Goal: Task Accomplishment & Management: Use online tool/utility

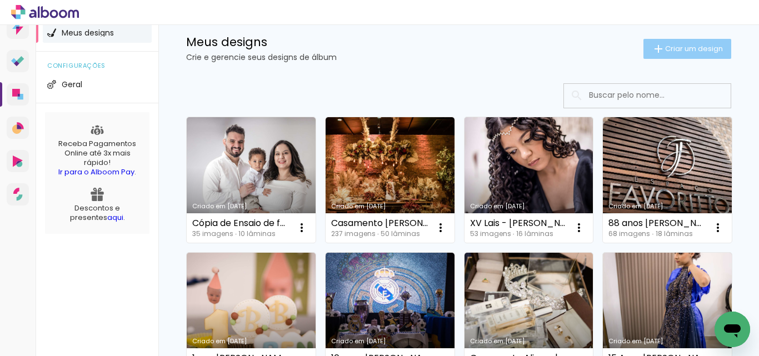
click at [665, 52] on span "Criar um design" at bounding box center [694, 48] width 58 height 7
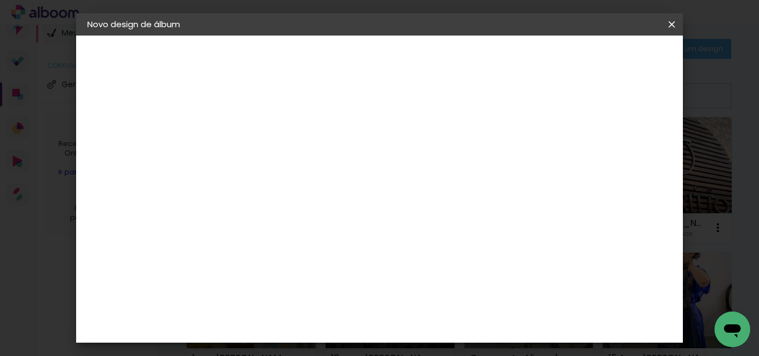
click at [269, 140] on input at bounding box center [269, 148] width 0 height 17
type input "XV [PERSON_NAME]"
type paper-input "XV [PERSON_NAME]"
click at [0, 0] on slot "Avançar" at bounding box center [0, 0] width 0 height 0
click at [310, 185] on div at bounding box center [297, 184] width 112 height 1
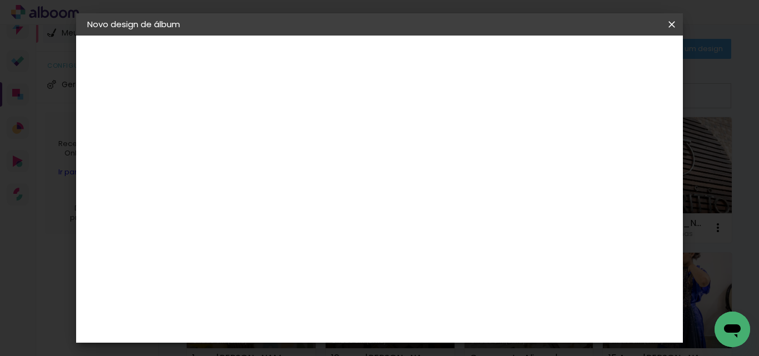
type input "ips"
type paper-input "ips"
click at [312, 258] on paper-item "IpsisPRO" at bounding box center [286, 251] width 98 height 24
click at [446, 56] on paper-button "Avançar" at bounding box center [419, 58] width 54 height 19
click at [357, 198] on div "Opções disponíveis Álbum Panorâmico 180º 410g Álbum Panorâmico 180º 510g Álbum …" at bounding box center [297, 212] width 120 height 208
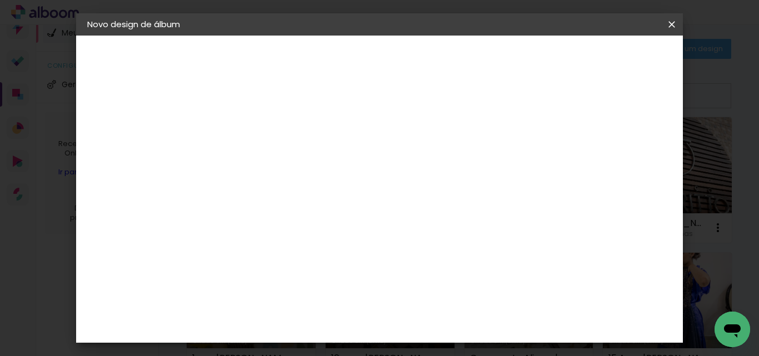
click at [329, 194] on paper-input-container "Linha" at bounding box center [297, 194] width 64 height 28
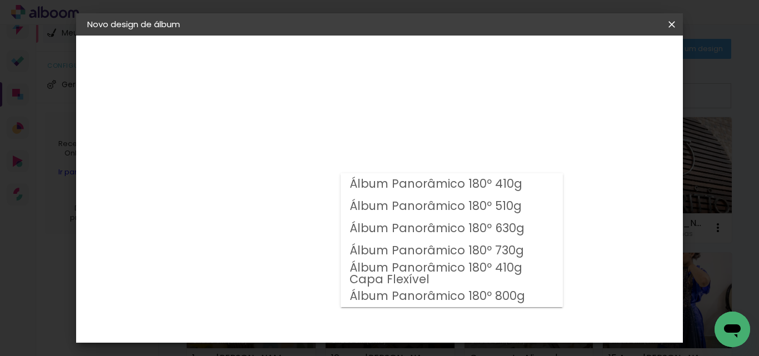
click at [0, 0] on slot "Álbum Panorâmico 180º 730g" at bounding box center [0, 0] width 0 height 0
type input "Álbum Panorâmico 180º 730g"
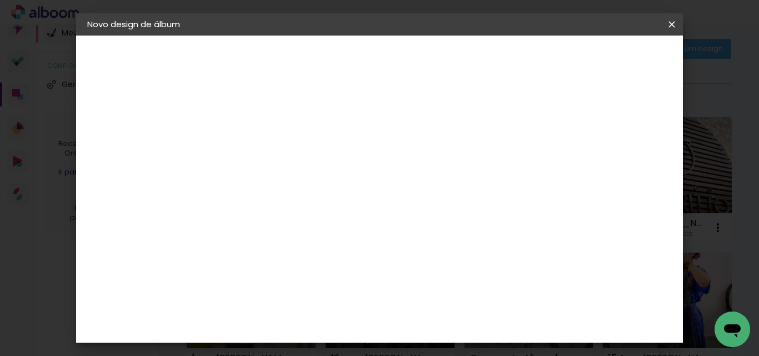
scroll to position [111, 0]
click at [344, 306] on span "25 × 25" at bounding box center [318, 320] width 52 height 29
click at [450, 65] on paper-button "Avançar" at bounding box center [422, 58] width 54 height 19
click at [483, 126] on paper-checkbox "Mostrar sangria" at bounding box center [441, 120] width 84 height 14
type paper-checkbox "on"
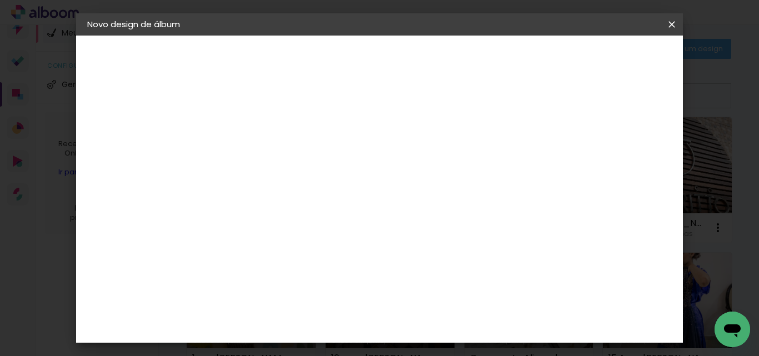
click at [471, 58] on span "Iniciar design" at bounding box center [459, 63] width 26 height 16
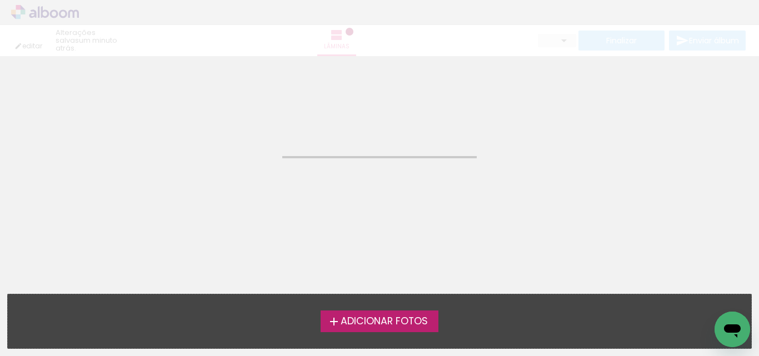
click at [377, 317] on span "Adicionar Fotos" at bounding box center [383, 322] width 87 height 10
click at [0, 0] on input "file" at bounding box center [0, 0] width 0 height 0
